Goal: Ask a question

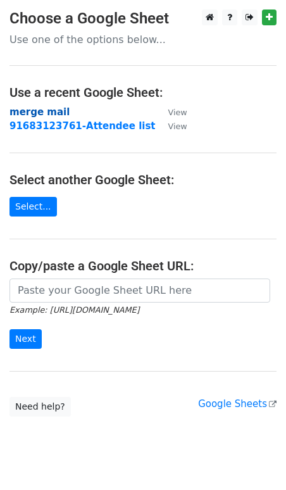
click at [46, 114] on strong "merge mail" at bounding box center [39, 111] width 60 height 11
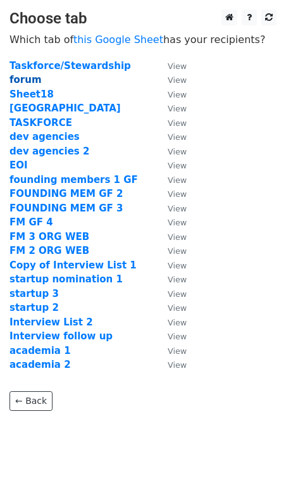
click at [30, 79] on strong "forum" at bounding box center [25, 79] width 32 height 11
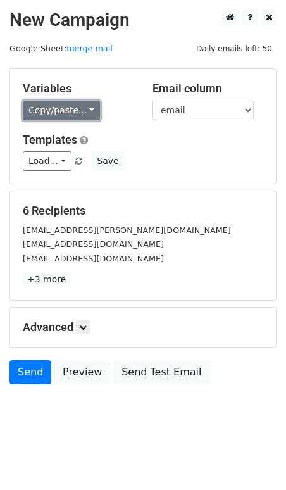
click at [74, 103] on link "Copy/paste..." at bounding box center [61, 111] width 77 height 20
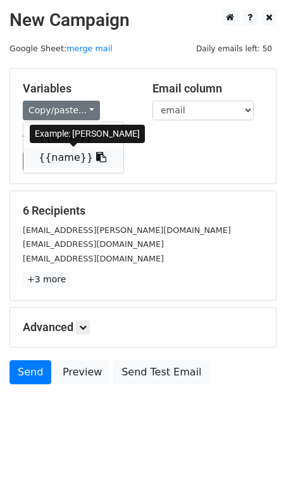
click at [96, 159] on icon at bounding box center [101, 157] width 10 height 10
